Goal: Navigation & Orientation: Find specific page/section

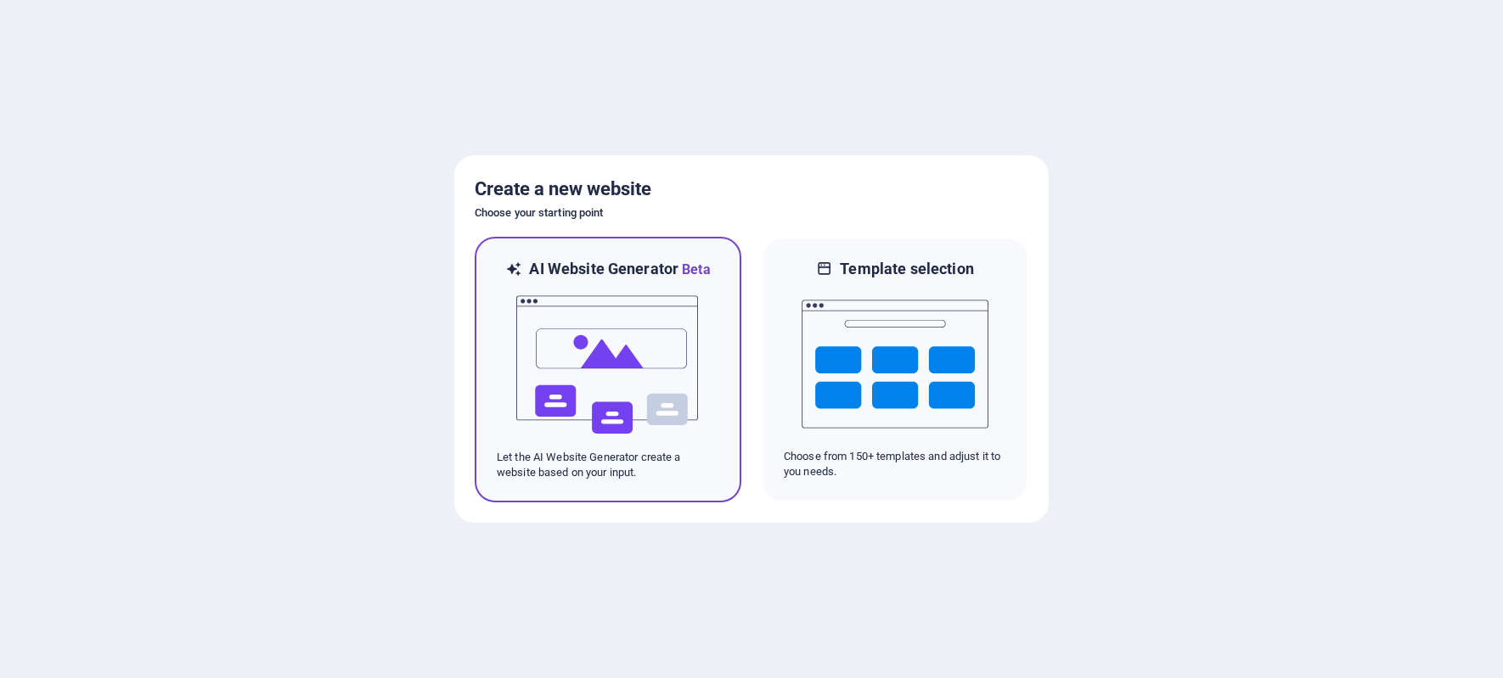
click at [578, 368] on img at bounding box center [607, 365] width 187 height 170
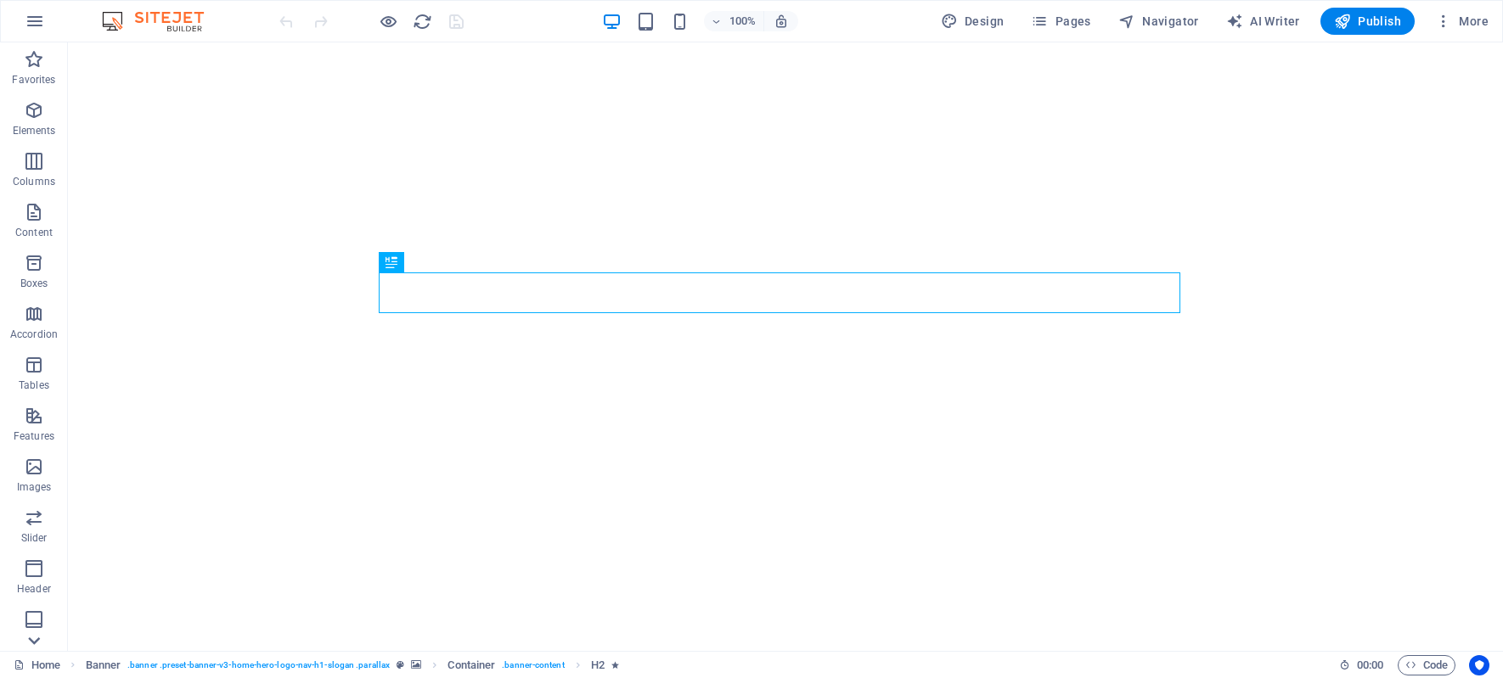
click at [32, 634] on icon at bounding box center [34, 641] width 24 height 24
click at [37, 23] on icon "button" at bounding box center [35, 21] width 20 height 20
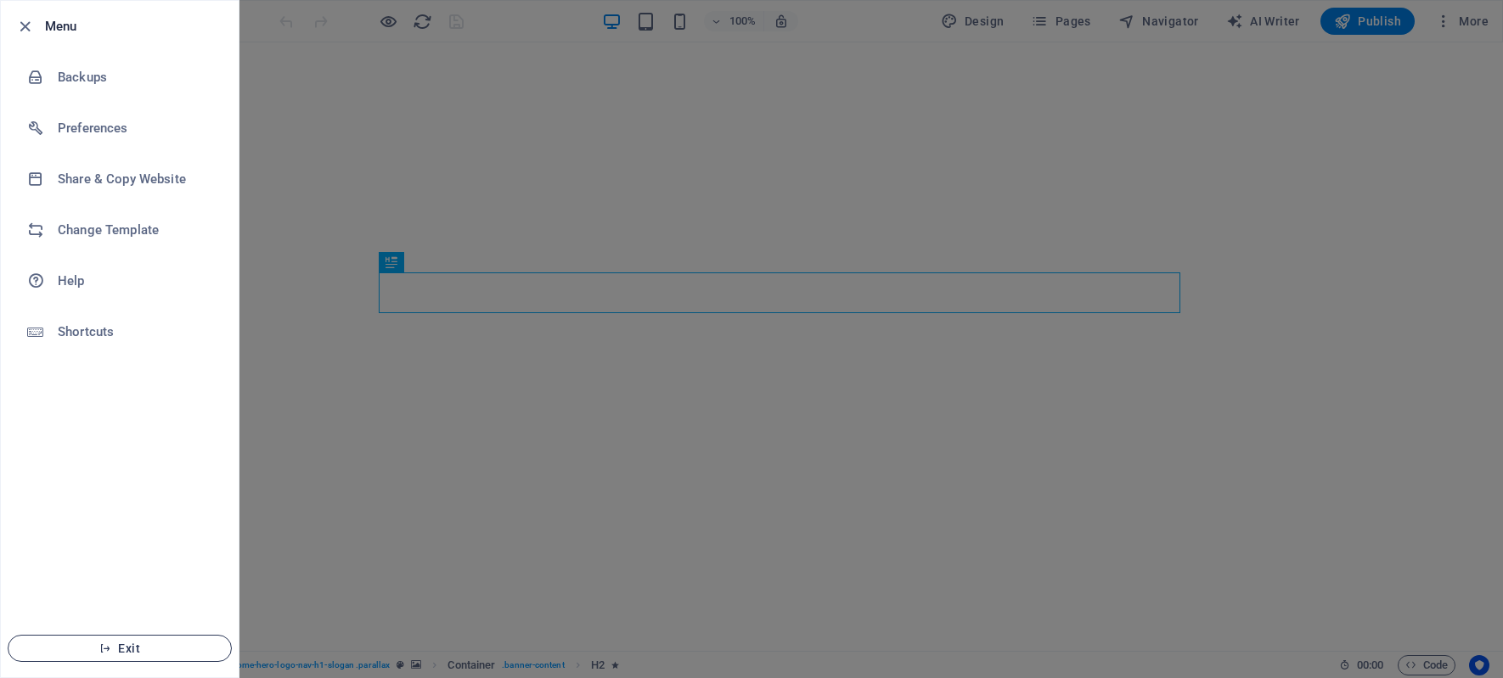
click at [123, 644] on span "Exit" at bounding box center [119, 649] width 195 height 14
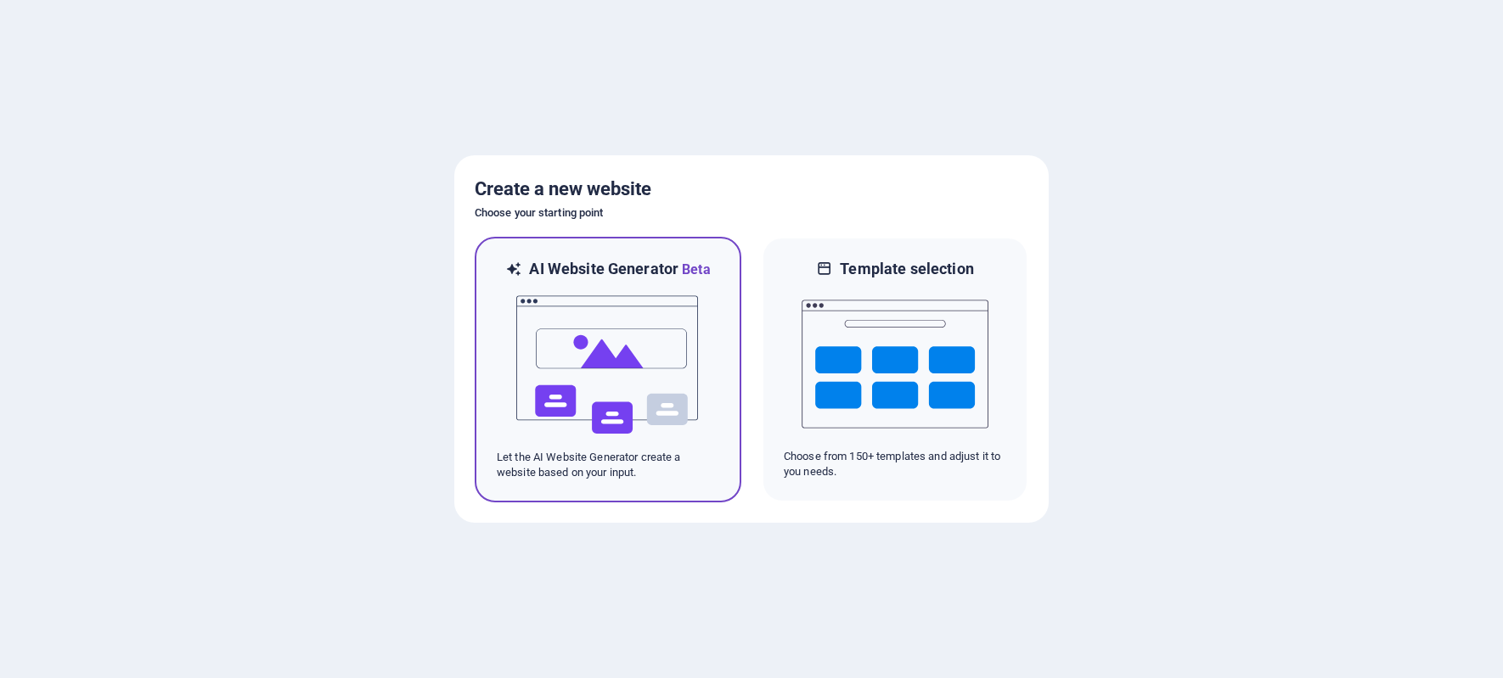
click at [593, 357] on img at bounding box center [607, 365] width 187 height 170
